Goal: Obtain resource: Obtain resource

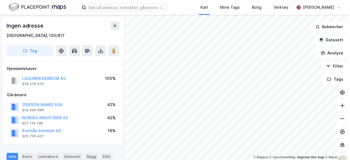
click at [53, 3] on img at bounding box center [37, 7] width 57 height 10
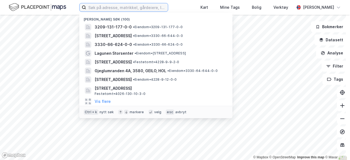
click at [109, 8] on input at bounding box center [127, 7] width 82 height 8
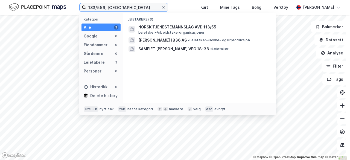
type input "183/556, [GEOGRAPHIC_DATA]"
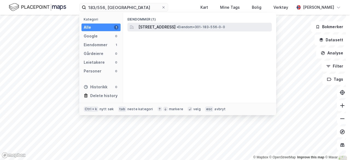
click at [176, 25] on span "[STREET_ADDRESS]" at bounding box center [156, 27] width 37 height 7
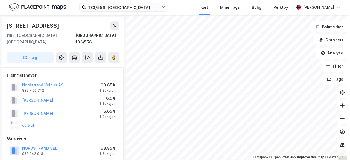
click at [94, 36] on div "[GEOGRAPHIC_DATA], 183/556" at bounding box center [98, 38] width 44 height 13
click at [103, 36] on div "[GEOGRAPHIC_DATA], 183/556" at bounding box center [98, 38] width 44 height 13
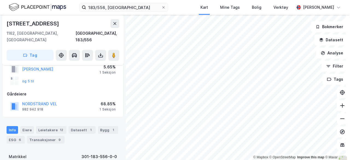
scroll to position [36, 0]
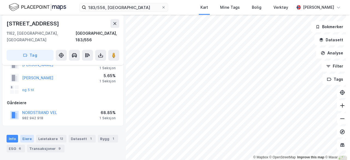
click at [27, 135] on div "Eiere" at bounding box center [27, 139] width 14 height 8
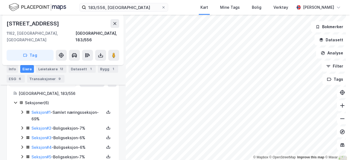
scroll to position [131, 0]
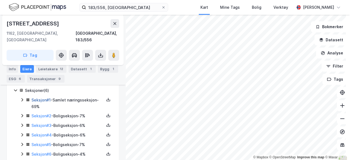
click at [46, 98] on link "Seksjon # 1" at bounding box center [40, 100] width 19 height 5
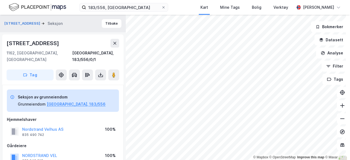
scroll to position [12, 0]
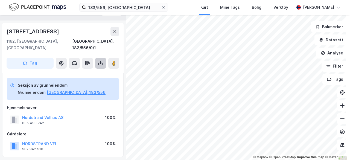
click at [98, 60] on icon at bounding box center [100, 62] width 5 height 5
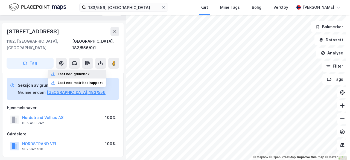
click at [85, 72] on div "Last ned grunnbok" at bounding box center [74, 74] width 32 height 4
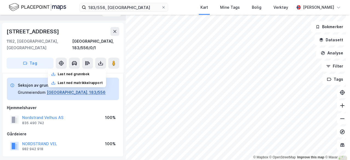
click at [66, 89] on button "[GEOGRAPHIC_DATA], 183/556" at bounding box center [76, 92] width 59 height 7
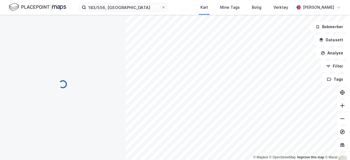
scroll to position [12, 0]
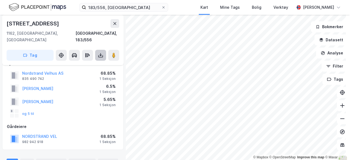
click at [100, 53] on icon at bounding box center [100, 55] width 5 height 5
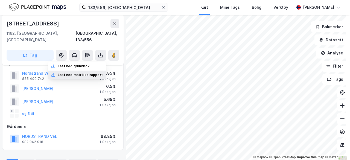
click at [81, 71] on div "Last ned matrikkelrapport" at bounding box center [77, 75] width 58 height 9
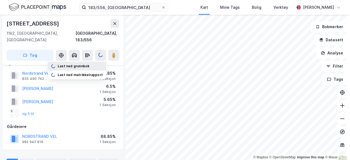
click at [78, 64] on div "Last ned grunnbok" at bounding box center [74, 66] width 32 height 4
click at [80, 64] on div "Last ned grunnbok" at bounding box center [74, 66] width 32 height 4
click at [84, 64] on div "Last ned grunnbok" at bounding box center [74, 66] width 32 height 4
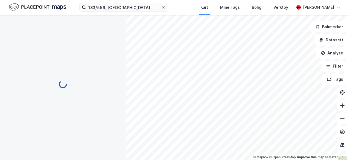
scroll to position [12, 0]
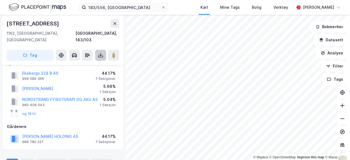
click at [97, 53] on button at bounding box center [100, 55] width 11 height 11
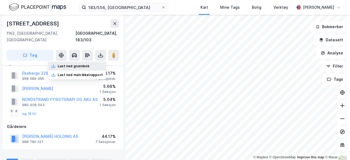
click at [84, 64] on div "Last ned grunnbok" at bounding box center [74, 66] width 32 height 4
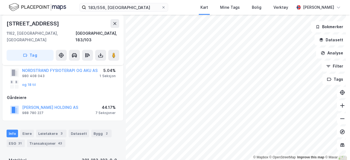
scroll to position [0, 0]
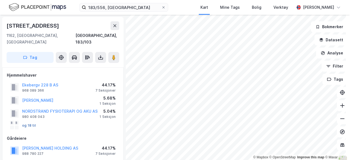
click at [0, 0] on button "og 18 til" at bounding box center [0, 0] width 0 height 0
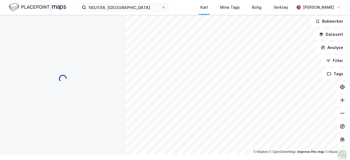
scroll to position [7, 0]
